Goal: Find specific page/section: Find specific page/section

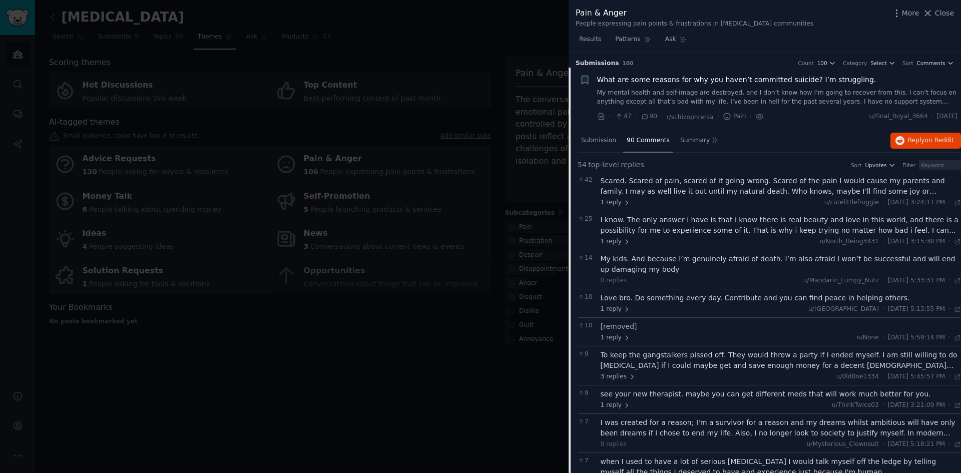
scroll to position [16, 0]
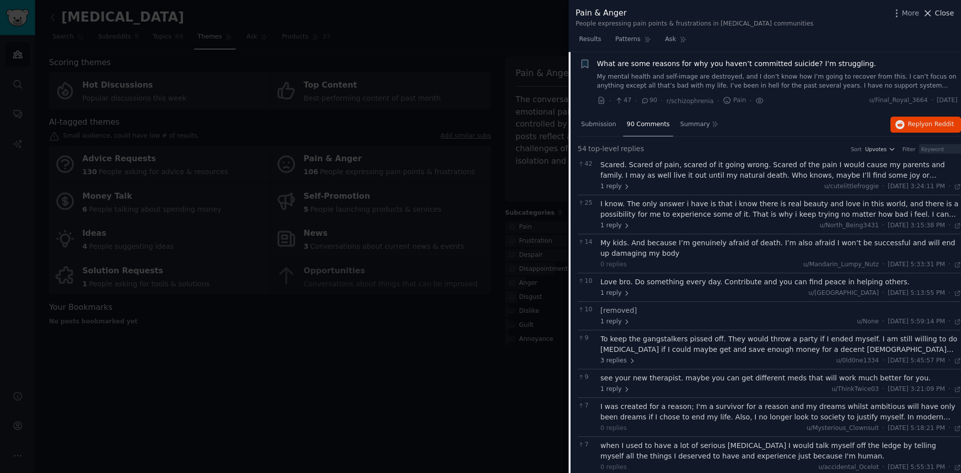
click at [942, 15] on span "Close" at bounding box center [944, 13] width 19 height 11
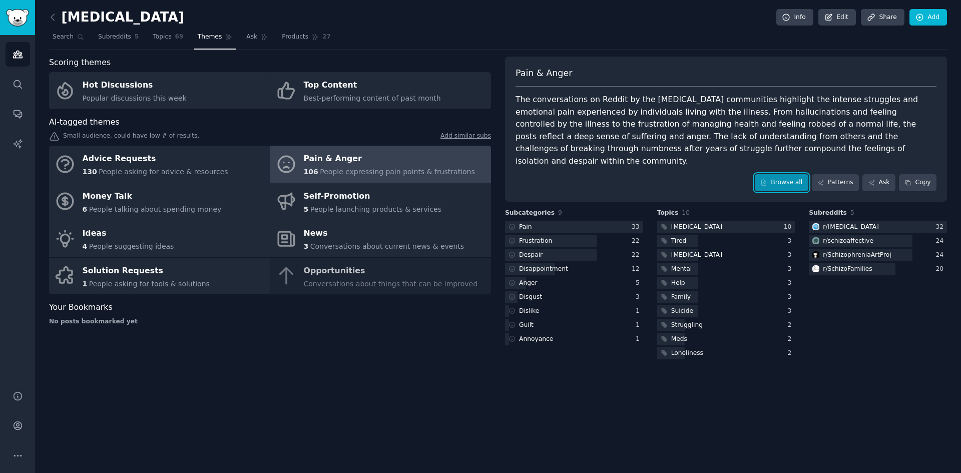
click at [784, 174] on link "Browse all" at bounding box center [782, 182] width 54 height 17
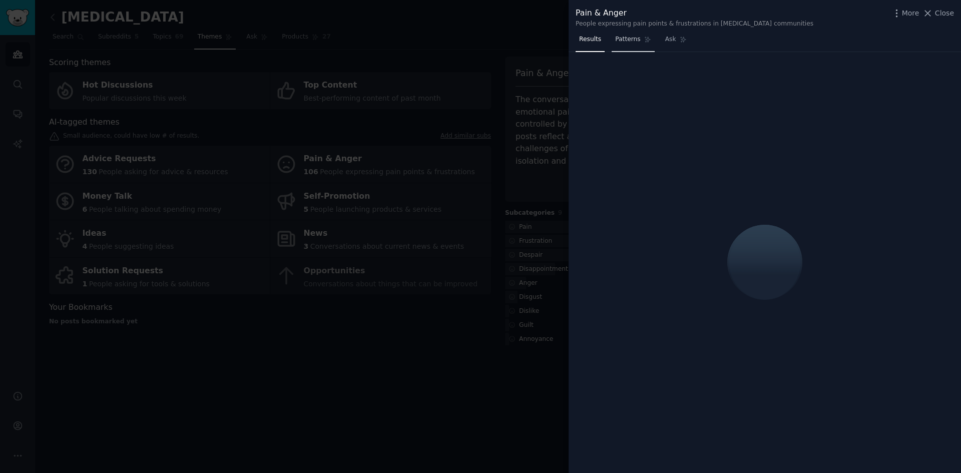
click at [624, 40] on span "Patterns" at bounding box center [627, 39] width 25 height 9
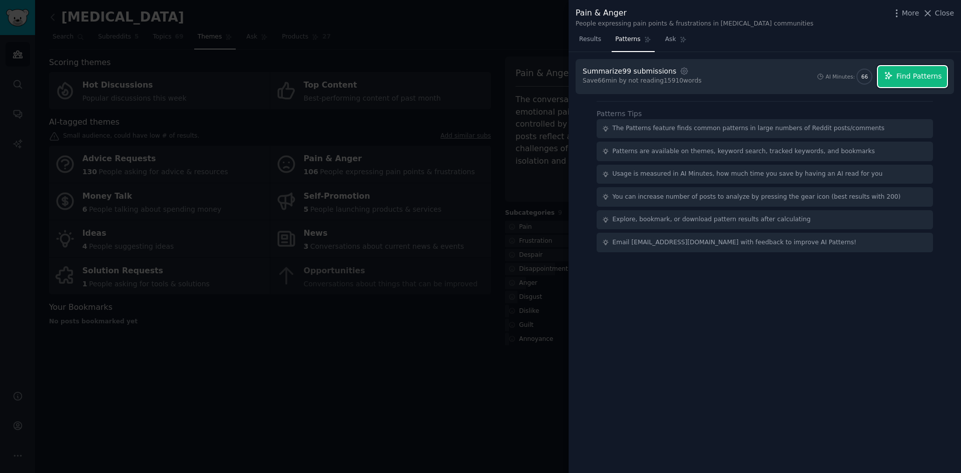
click at [904, 76] on span "Find Patterns" at bounding box center [919, 76] width 46 height 11
